Goal: Transaction & Acquisition: Subscribe to service/newsletter

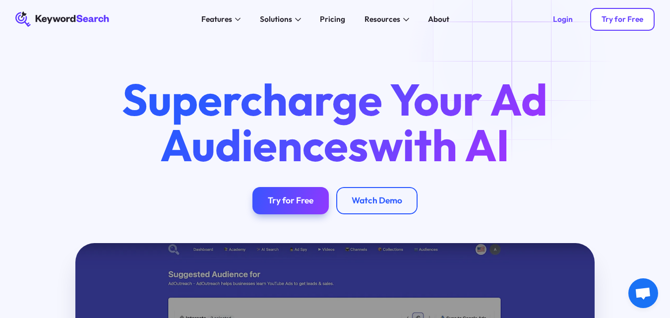
click at [625, 20] on div "Try for Free" at bounding box center [623, 18] width 42 height 9
click at [612, 22] on div "Try for Free" at bounding box center [623, 18] width 42 height 9
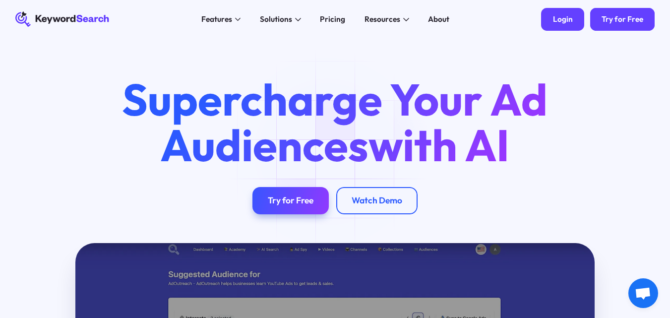
click at [564, 20] on div "Login" at bounding box center [563, 18] width 20 height 9
click at [568, 24] on div "Login" at bounding box center [563, 18] width 20 height 9
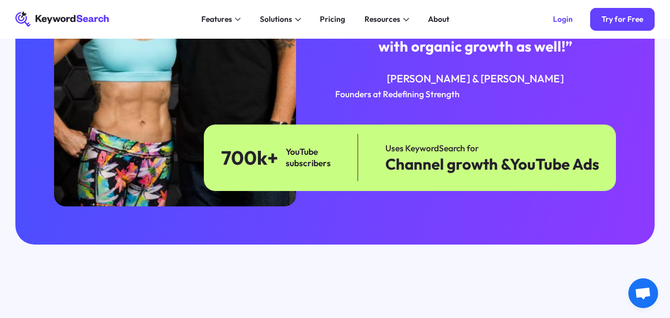
scroll to position [494, 0]
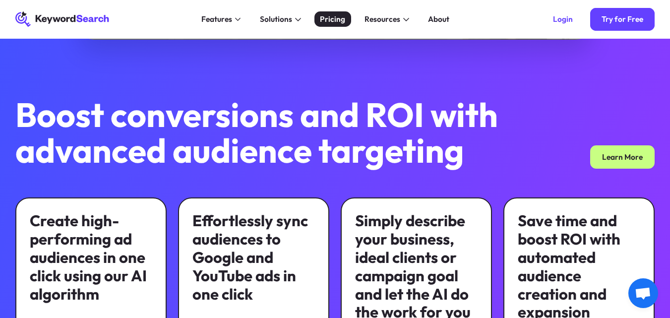
click at [336, 19] on div "Pricing" at bounding box center [332, 18] width 25 height 11
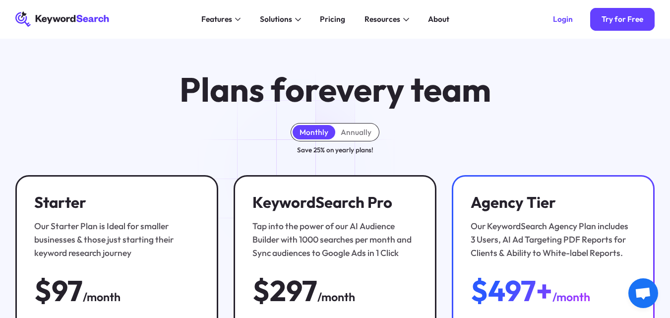
scroll to position [2, 0]
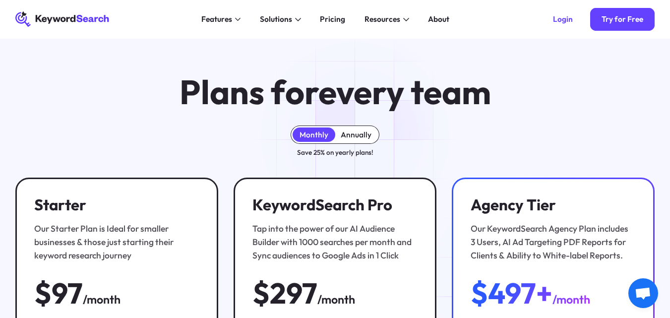
click at [359, 136] on div "Annually" at bounding box center [356, 134] width 31 height 9
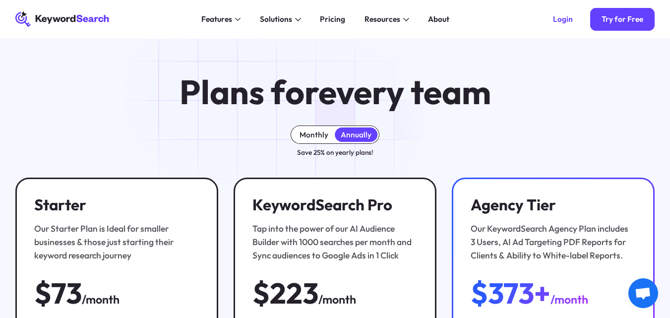
click at [330, 129] on div "Monthly" at bounding box center [314, 135] width 42 height 14
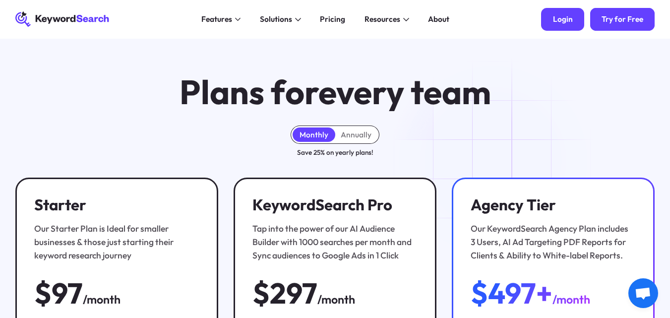
click at [562, 19] on div "Login" at bounding box center [563, 18] width 20 height 9
